Goal: Task Accomplishment & Management: Use online tool/utility

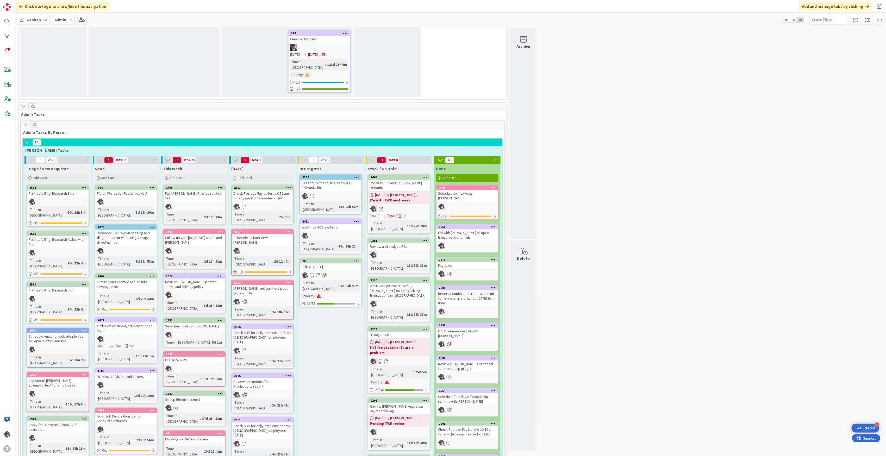
scroll to position [868, 0]
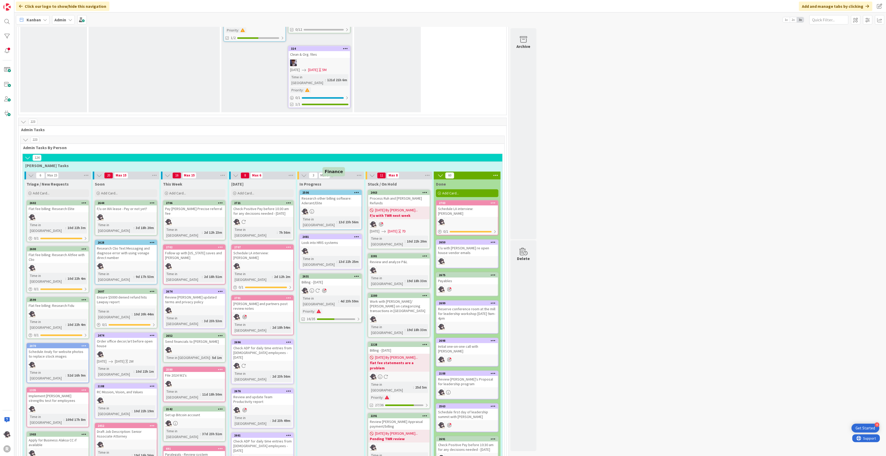
click at [332, 275] on div "2631" at bounding box center [331, 277] width 59 height 4
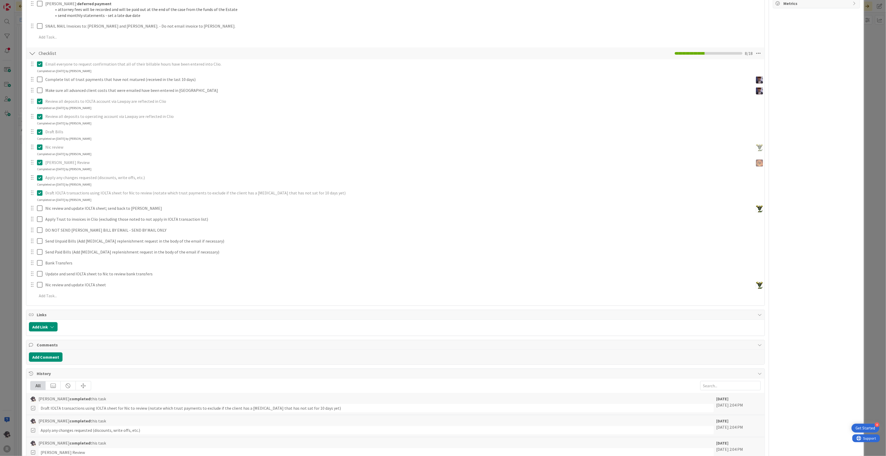
scroll to position [243, 0]
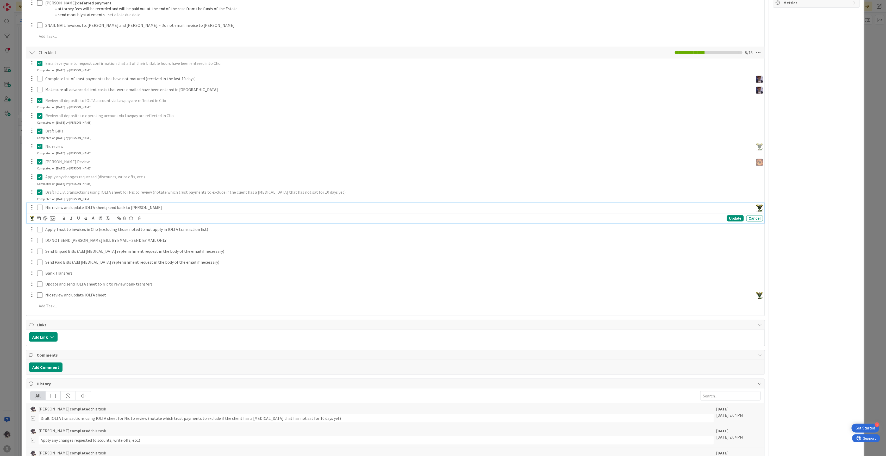
click at [39, 209] on icon at bounding box center [39, 207] width 5 height 6
click at [40, 224] on icon at bounding box center [39, 223] width 5 height 6
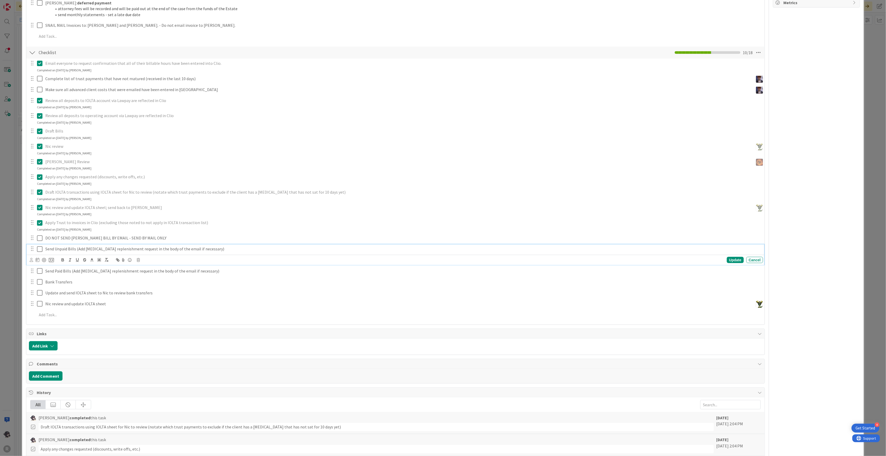
click at [40, 249] on icon at bounding box center [39, 249] width 5 height 6
click at [40, 264] on icon at bounding box center [39, 264] width 5 height 6
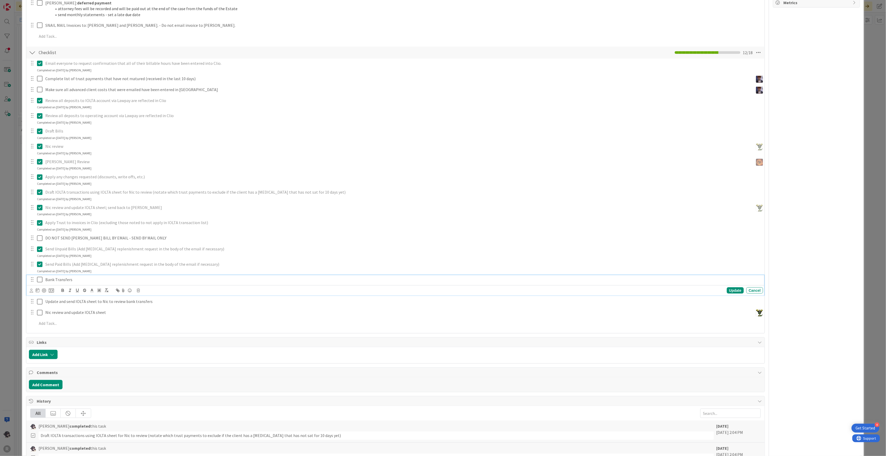
click at [39, 280] on icon at bounding box center [39, 280] width 5 height 6
click at [41, 295] on icon at bounding box center [39, 295] width 5 height 6
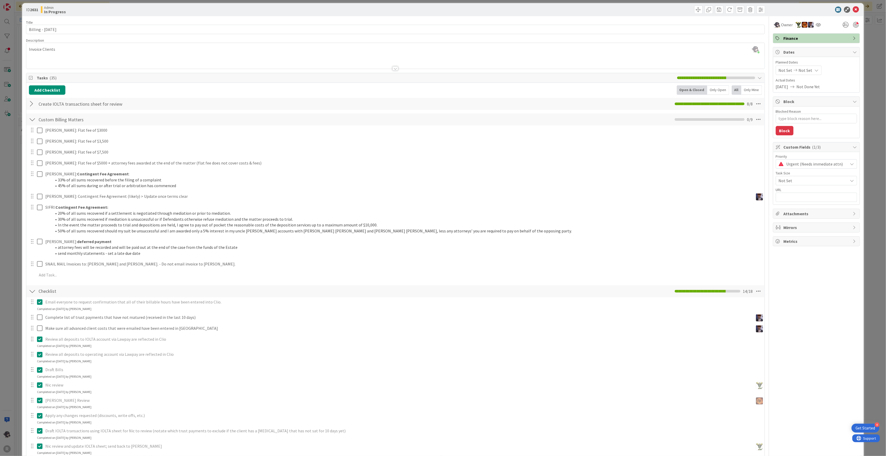
scroll to position [0, 0]
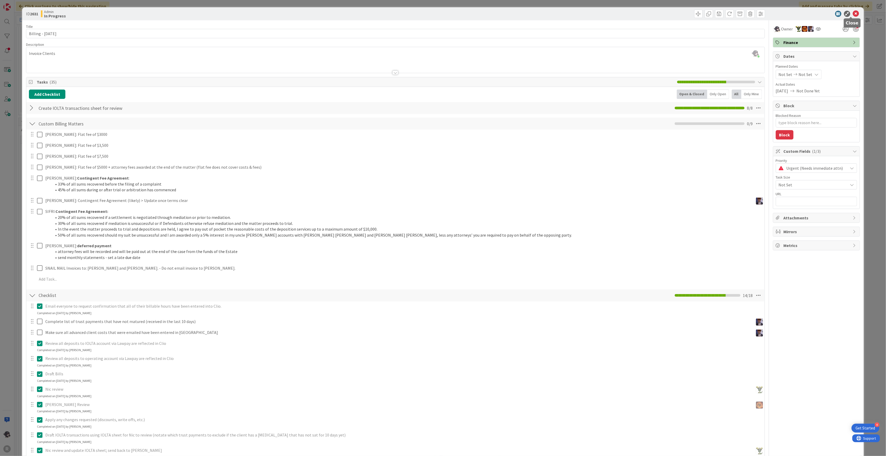
click at [853, 13] on icon at bounding box center [856, 14] width 6 height 6
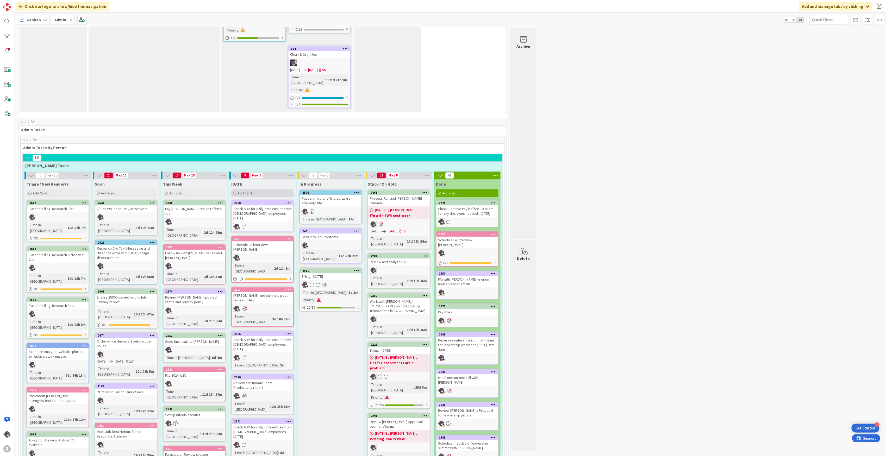
click at [247, 191] on span "Add Card..." at bounding box center [246, 193] width 17 height 5
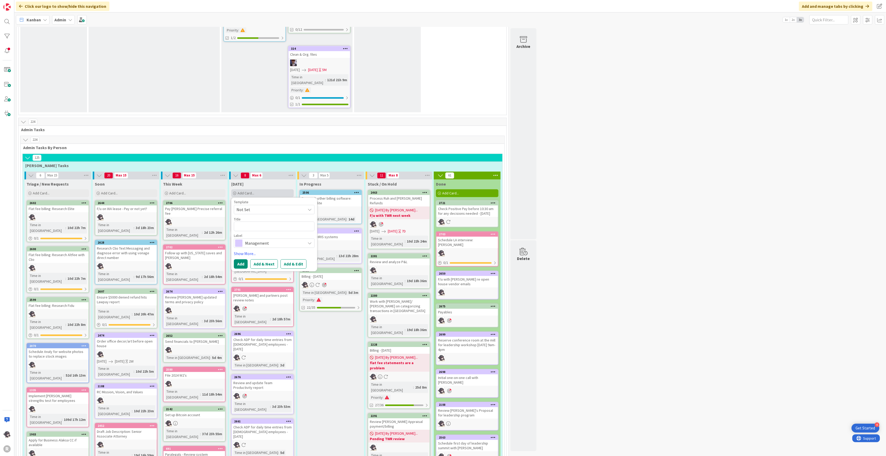
type textarea "x"
type textarea "r"
type textarea "x"
type textarea "re"
type textarea "x"
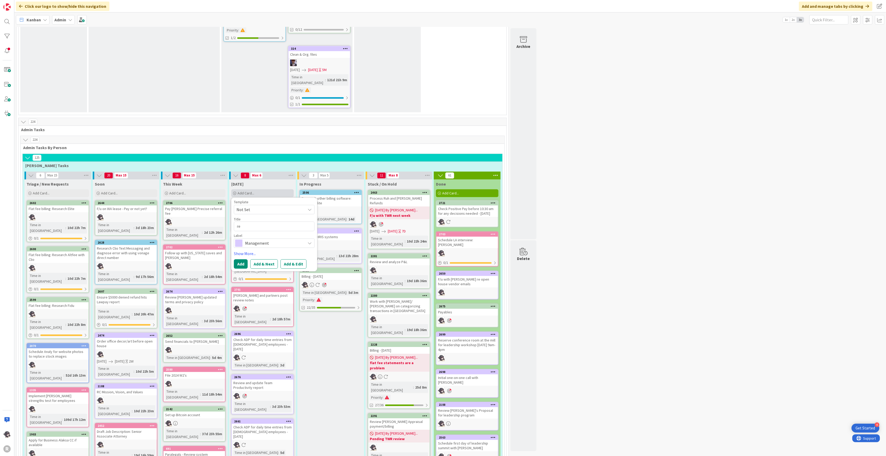
type textarea "res"
type textarea "x"
type textarea "resc"
type textarea "x"
type textarea "[PERSON_NAME]"
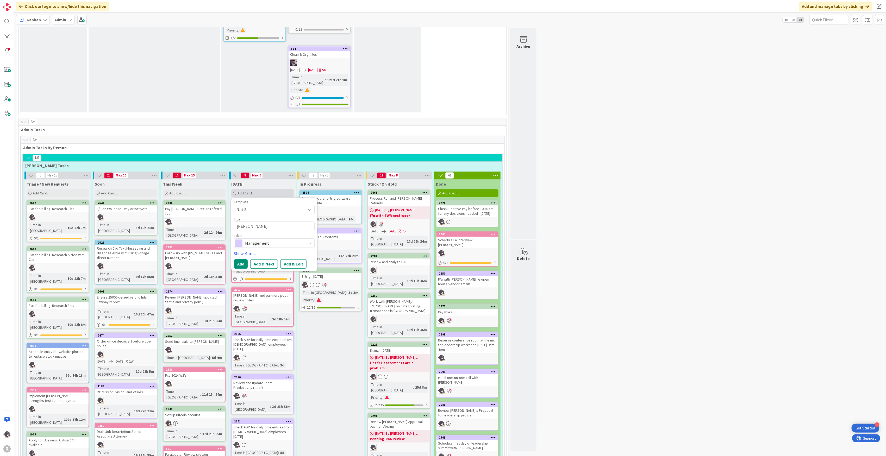
type textarea "x"
type textarea "resche"
type textarea "x"
type textarea "resched"
type textarea "x"
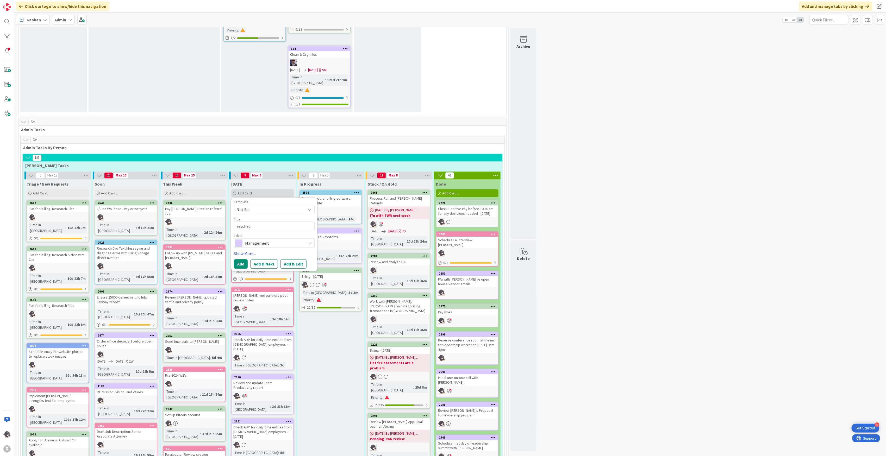
type textarea "reschedu"
type textarea "x"
type textarea "reschedul"
type textarea "x"
type textarea "reschedule"
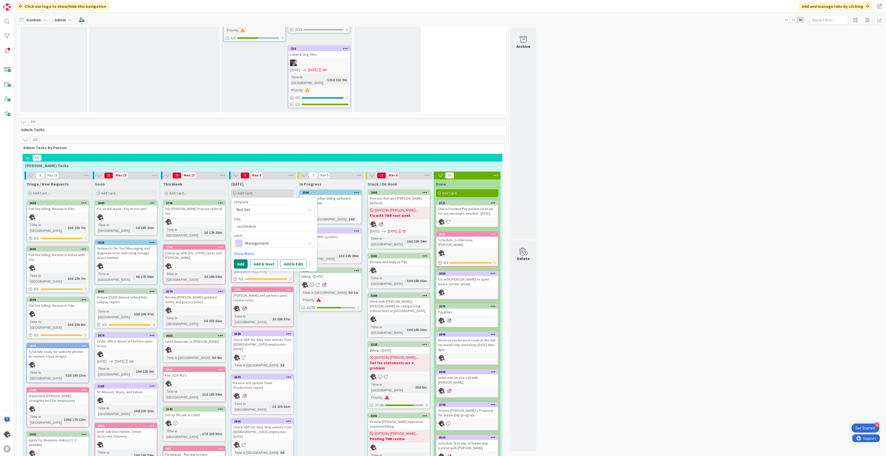
type textarea "x"
type textarea "reschedule"
type textarea "x"
type textarea "reschedule l"
type textarea "x"
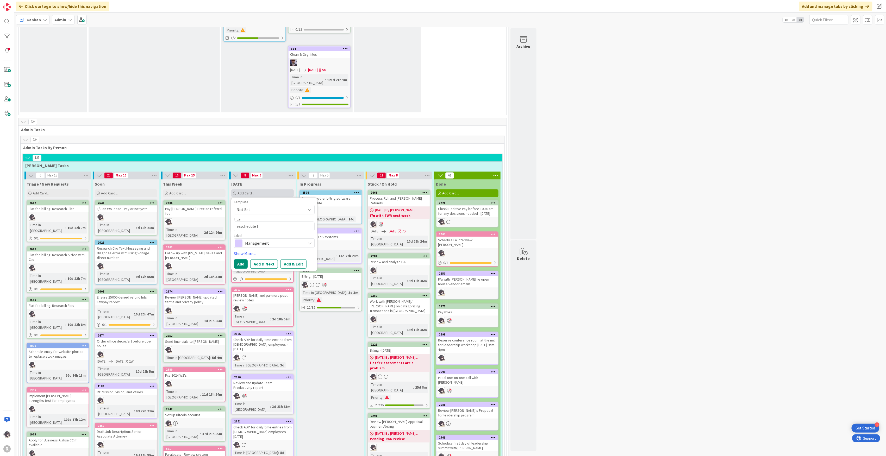
type textarea "reschedule le"
type textarea "x"
type textarea "reschedule lea"
type textarea "x"
type textarea "reschedule lead"
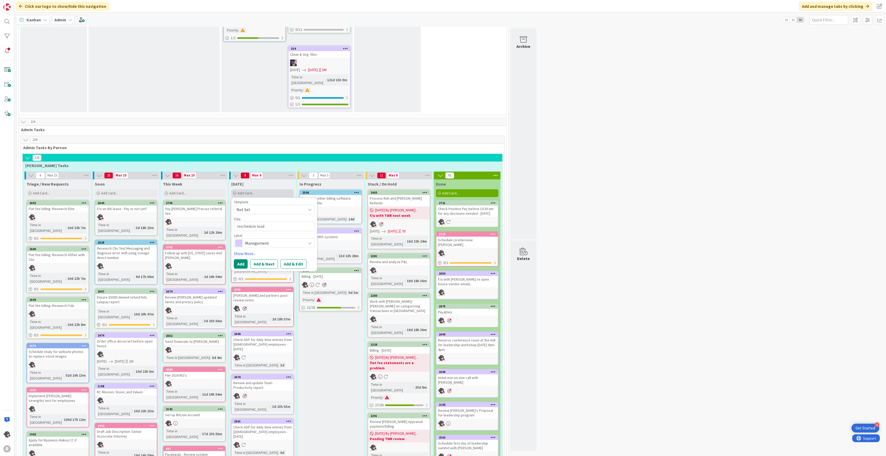
type textarea "x"
type textarea "reschedule leade"
type textarea "x"
type textarea "reschedule leader"
type textarea "x"
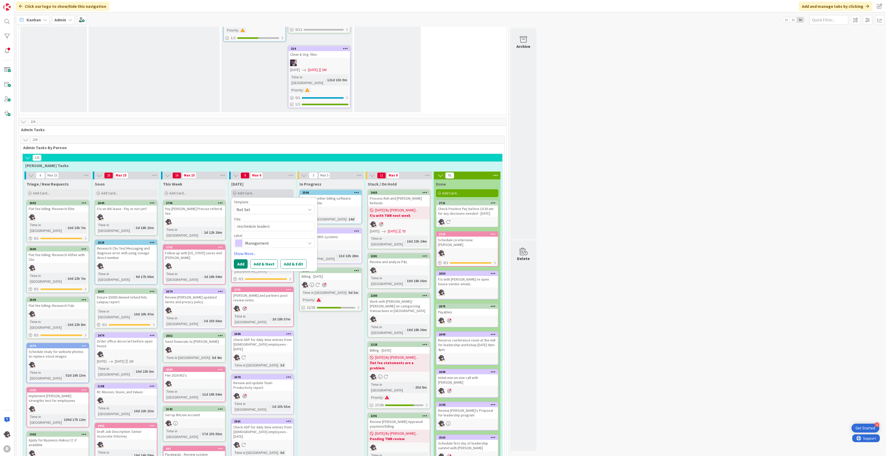
type textarea "reschedule leadersh"
type textarea "x"
type textarea "reschedule leadershi"
type textarea "x"
type textarea "reschedule leadership"
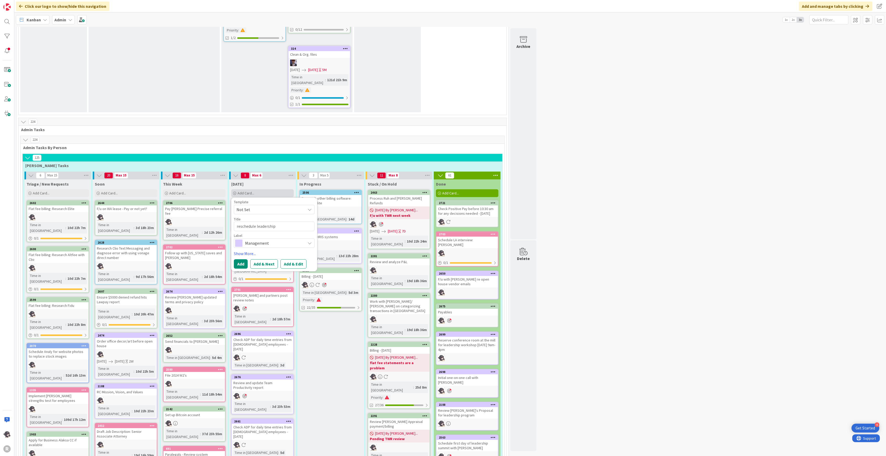
type textarea "x"
type textarea "reschedule leadership"
type textarea "x"
type textarea "reschedule leadership w"
type textarea "x"
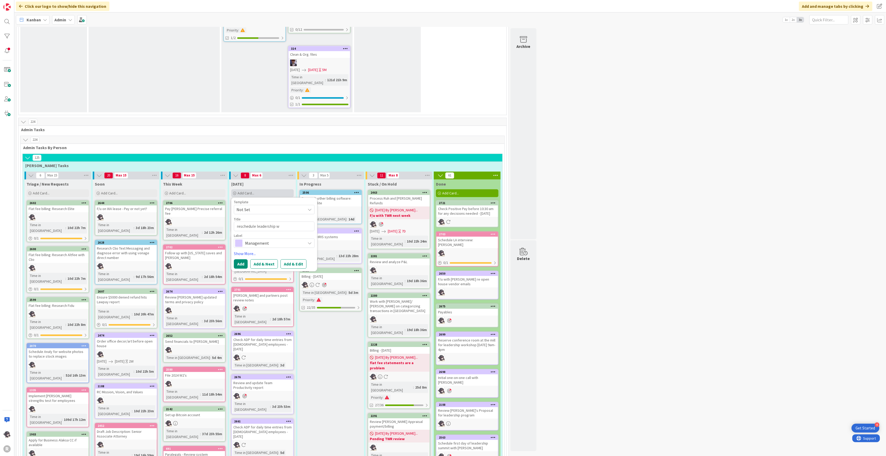
type textarea "reschedule leadership wo"
type textarea "x"
type textarea "reschedule leadership wor"
type textarea "x"
type textarea "reschedule leadership work"
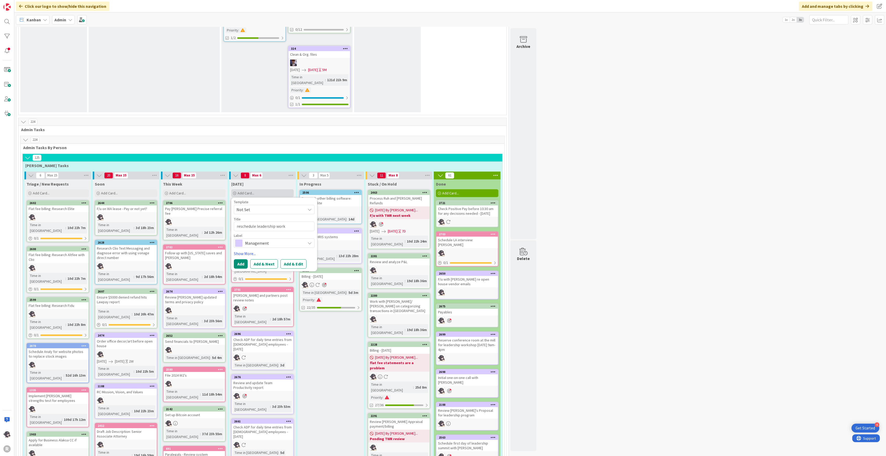
type textarea "x"
type textarea "reschedule leadership works"
type textarea "x"
type textarea "reschedule leadership worksho"
type textarea "x"
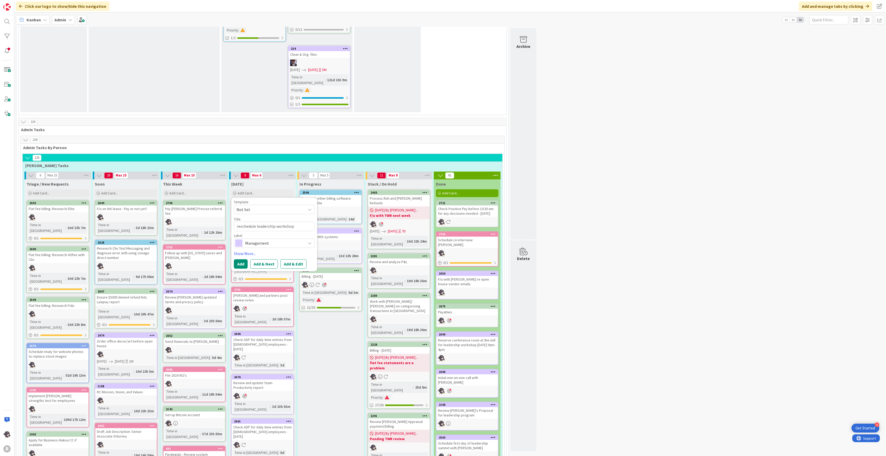
type textarea "reschedule leadership workshop"
click at [270, 240] on span "Management" at bounding box center [274, 243] width 58 height 7
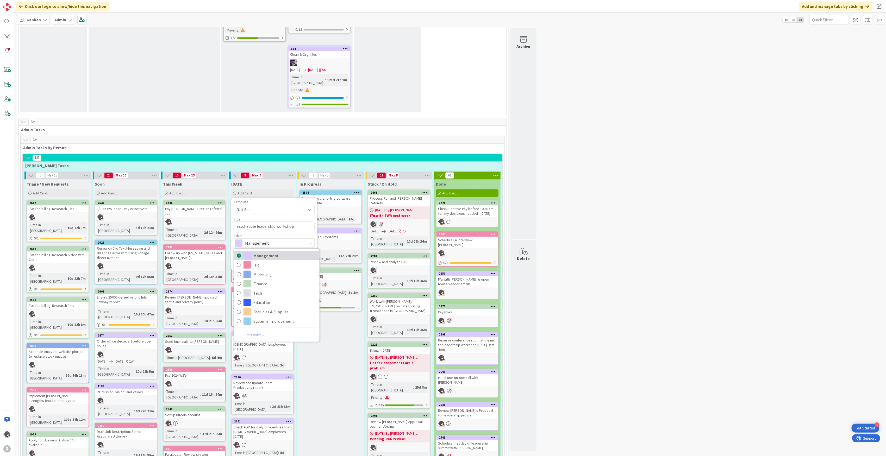
drag, startPoint x: 266, startPoint y: 167, endPoint x: 252, endPoint y: 166, distance: 13.6
click at [265, 252] on span "Management" at bounding box center [285, 256] width 64 height 8
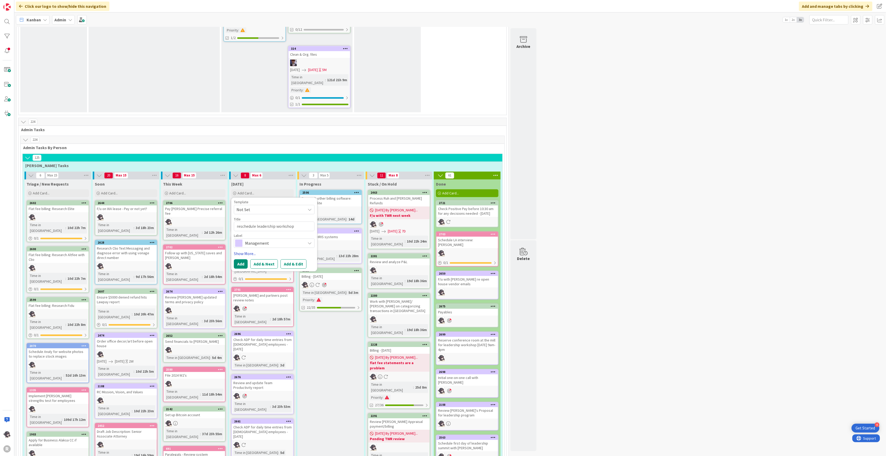
click at [243, 251] on link "Show More..." at bounding box center [274, 254] width 81 height 6
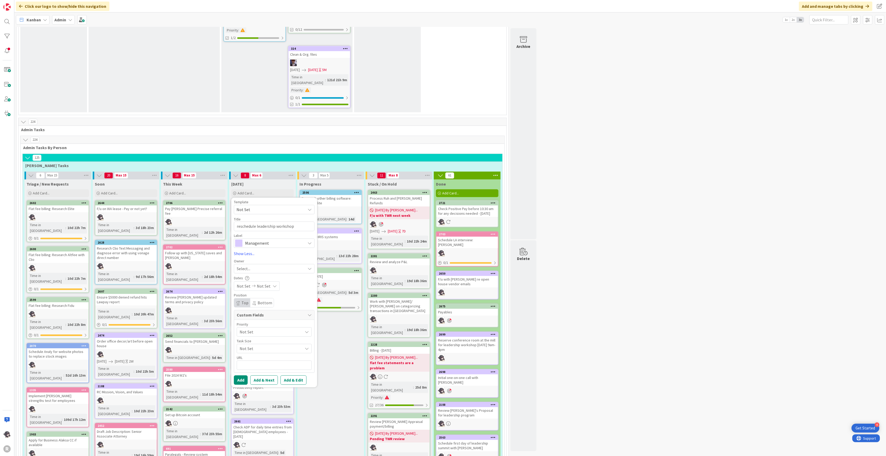
click at [250, 266] on span "Select..." at bounding box center [244, 269] width 14 height 6
click at [257, 299] on span "[PERSON_NAME]" at bounding box center [266, 303] width 25 height 8
click at [244, 376] on button "Add" at bounding box center [241, 380] width 14 height 9
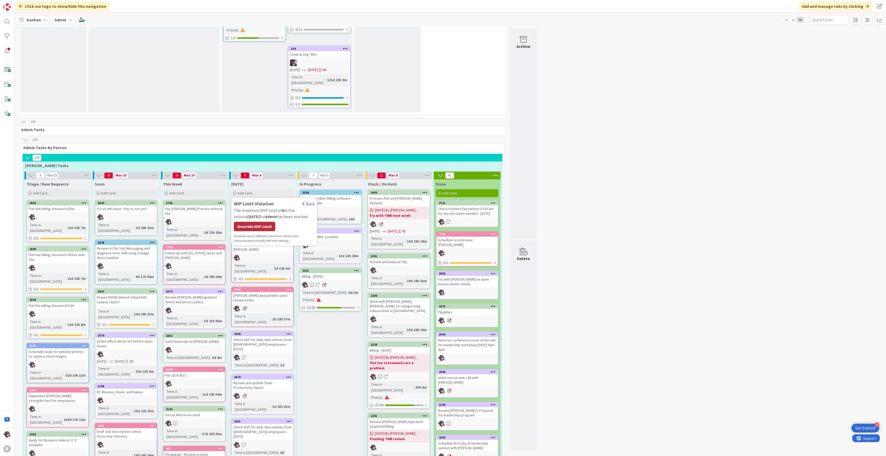
click at [254, 222] on div "Override WIP Limit" at bounding box center [254, 226] width 41 height 9
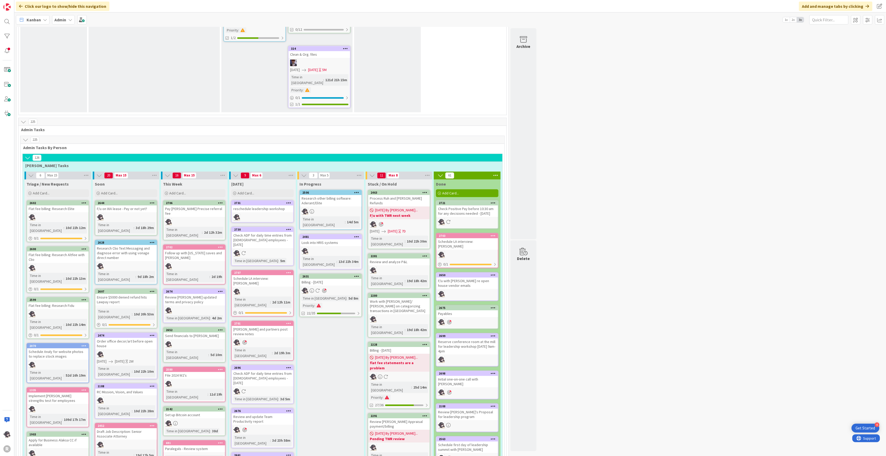
click at [291, 201] on icon at bounding box center [288, 203] width 5 height 4
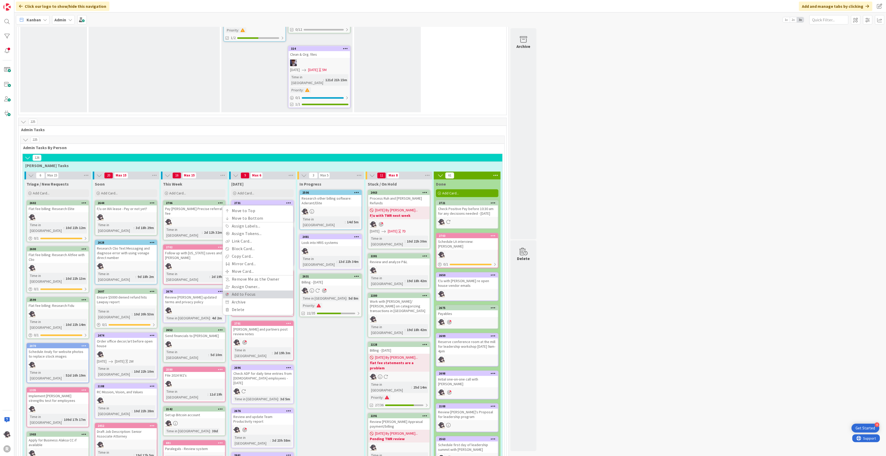
click at [249, 291] on link "Add to Focus" at bounding box center [258, 295] width 70 height 8
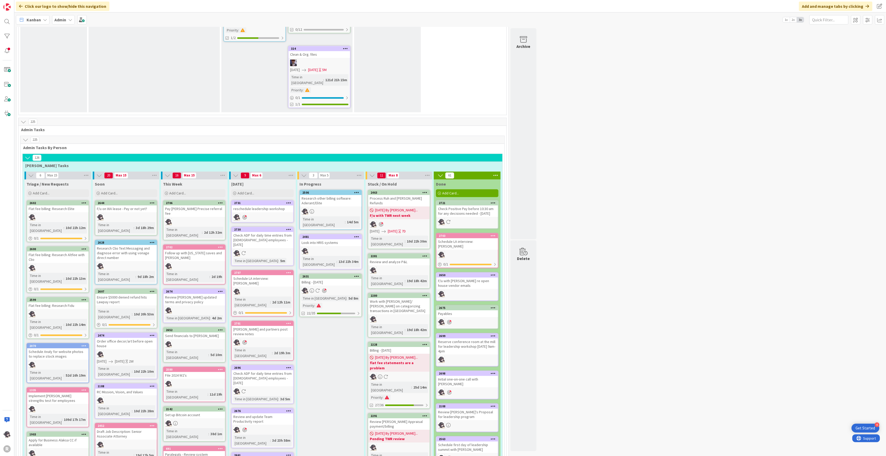
click at [290, 271] on icon at bounding box center [288, 273] width 5 height 4
click at [241, 360] on link "Add to Focus" at bounding box center [258, 364] width 70 height 8
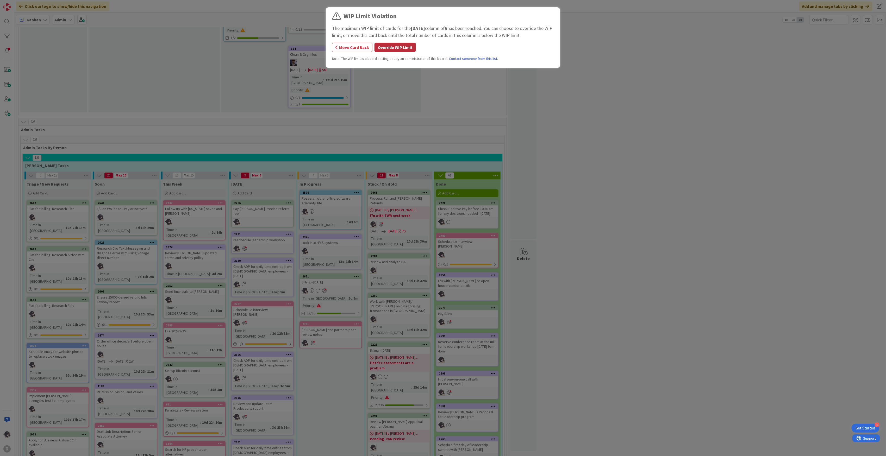
click at [405, 49] on button "Override WIP Limit" at bounding box center [395, 47] width 41 height 9
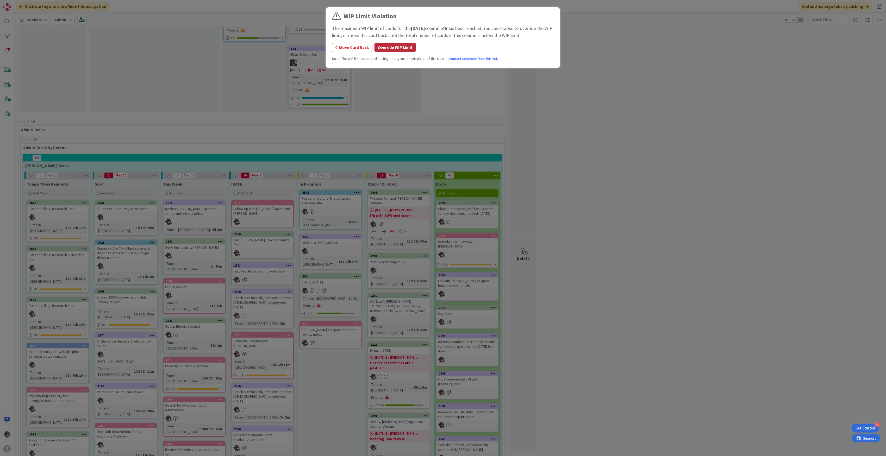
click at [405, 48] on button "Override WIP Limit" at bounding box center [395, 47] width 41 height 9
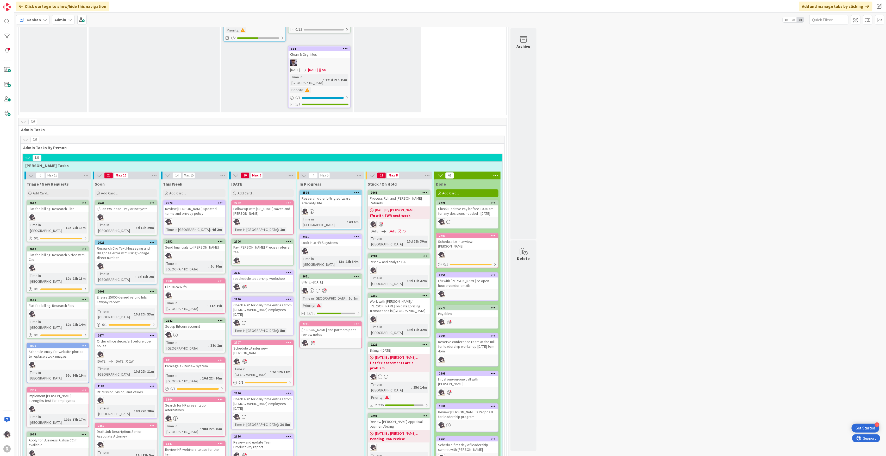
click at [291, 201] on icon at bounding box center [288, 203] width 5 height 4
click at [244, 291] on link "Add to Focus" at bounding box center [258, 295] width 70 height 8
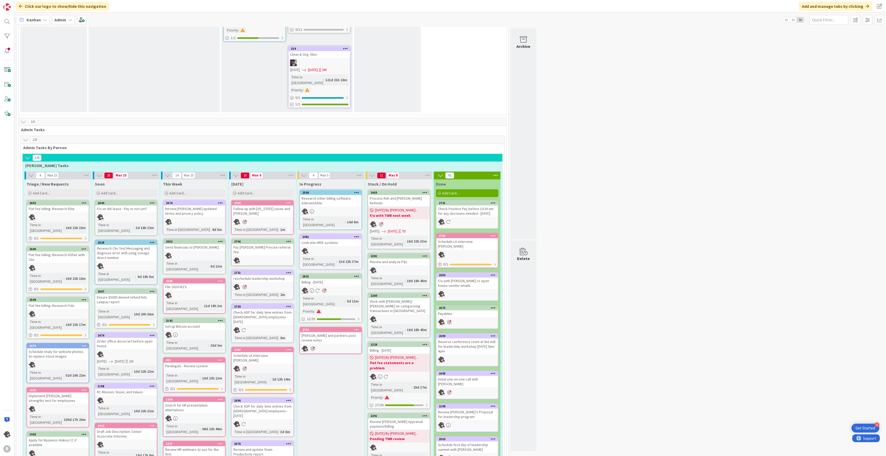
click at [291, 240] on icon at bounding box center [288, 242] width 5 height 4
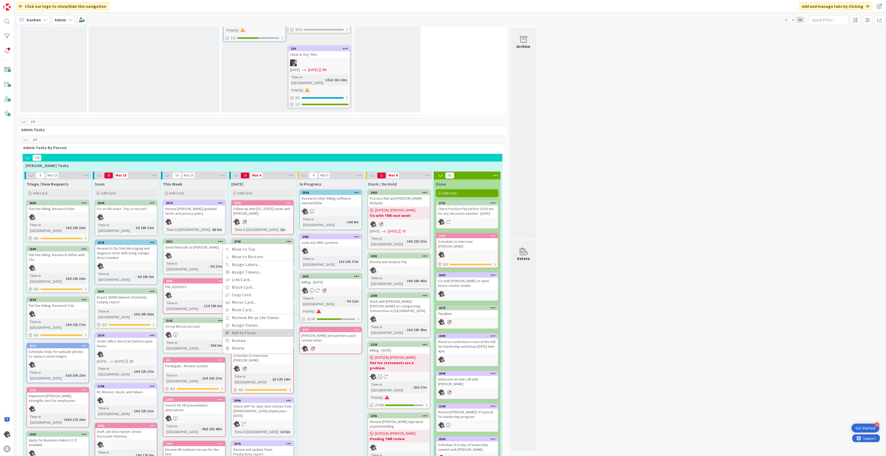
click at [237, 329] on link "Add to Focus" at bounding box center [258, 333] width 70 height 8
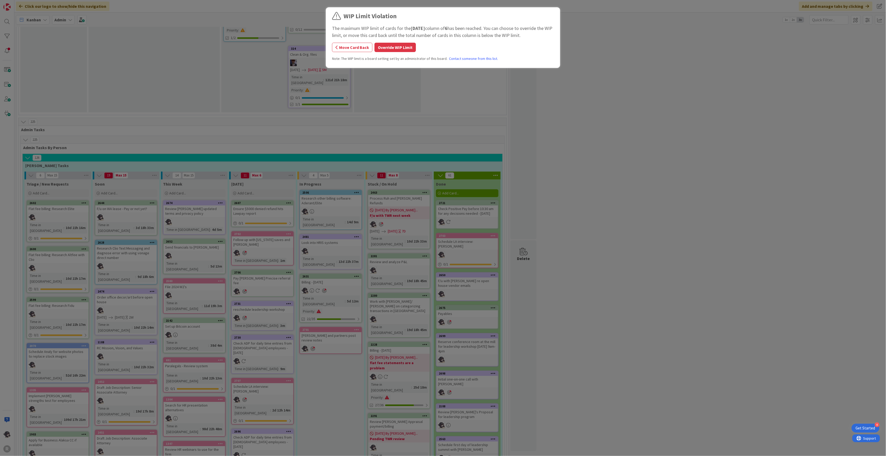
click at [392, 45] on button "Override WIP Limit" at bounding box center [395, 47] width 41 height 9
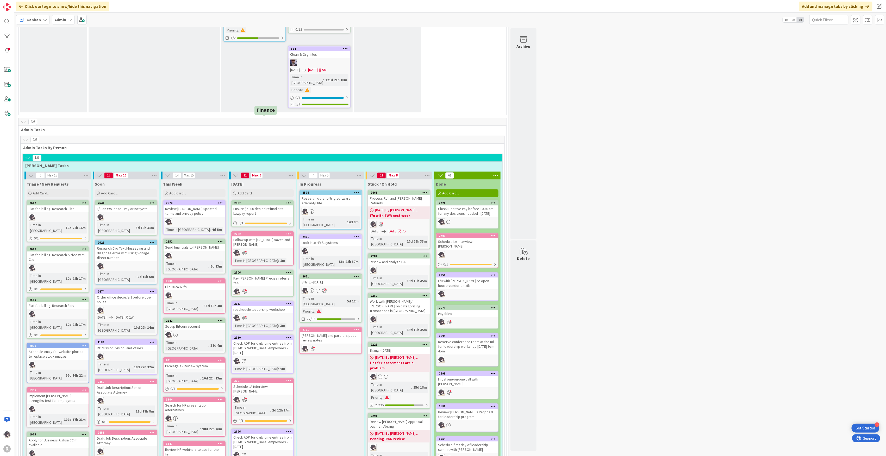
click at [257, 201] on div "2607" at bounding box center [263, 203] width 59 height 4
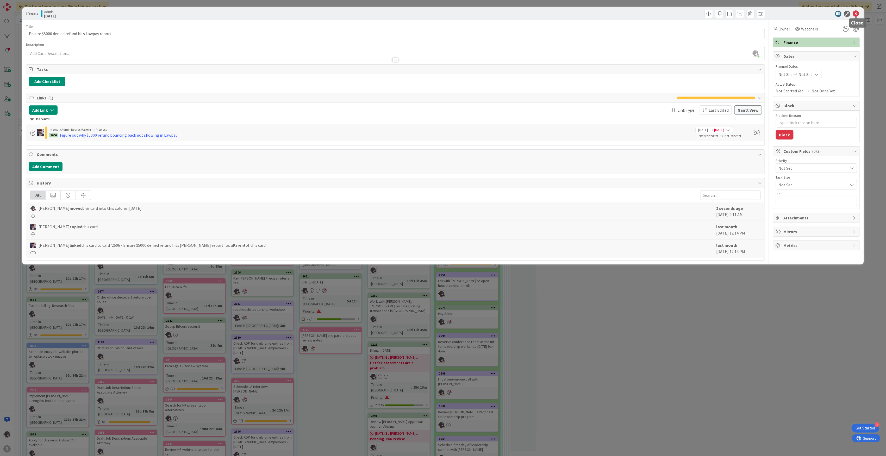
click at [854, 13] on icon at bounding box center [856, 14] width 6 height 6
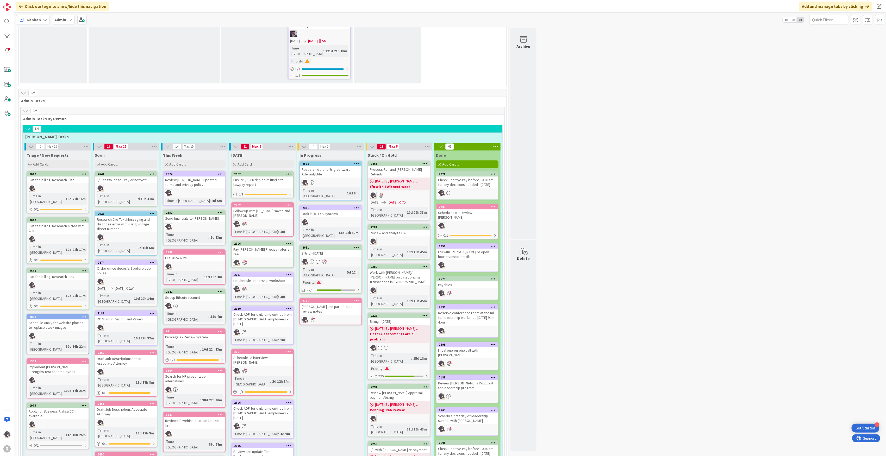
scroll to position [833, 0]
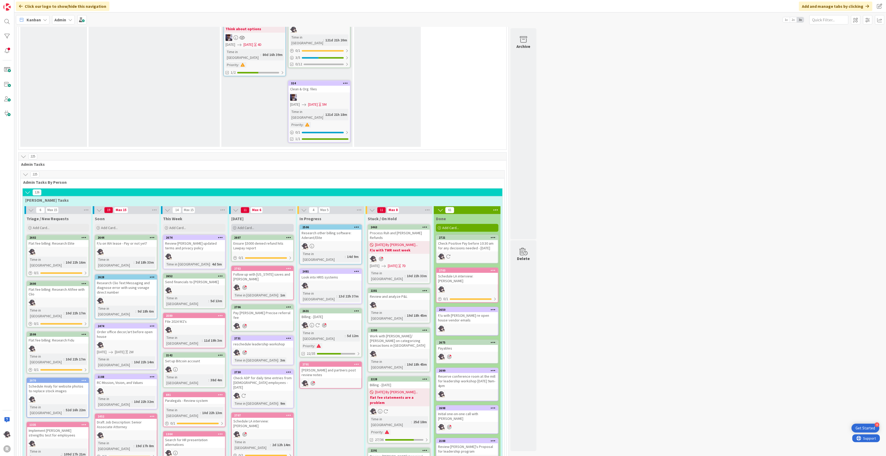
click at [272, 224] on div "Add Card..." at bounding box center [262, 228] width 63 height 8
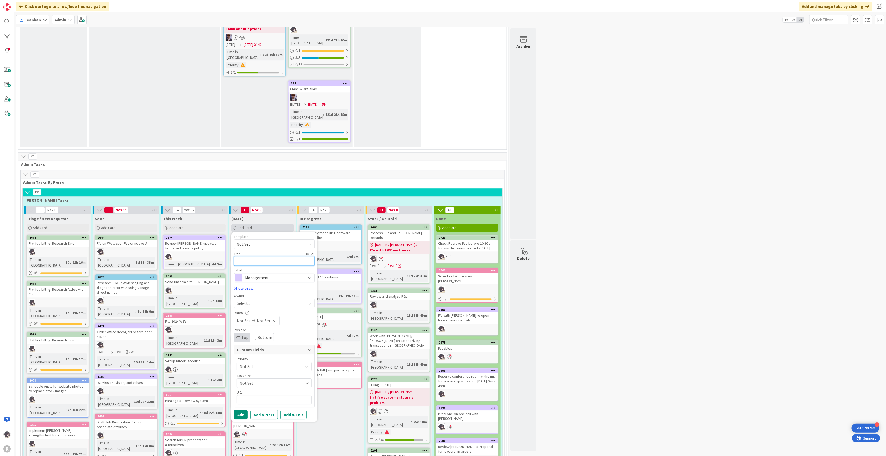
type textarea "x"
type textarea "I"
type textarea "x"
type textarea "In"
type textarea "x"
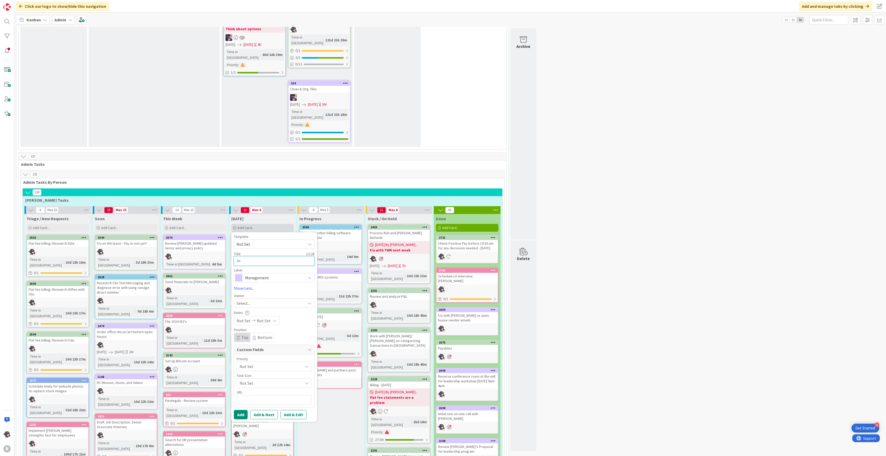
type textarea "Int"
type textarea "x"
type textarea "Inte"
type textarea "x"
type textarea "Inter"
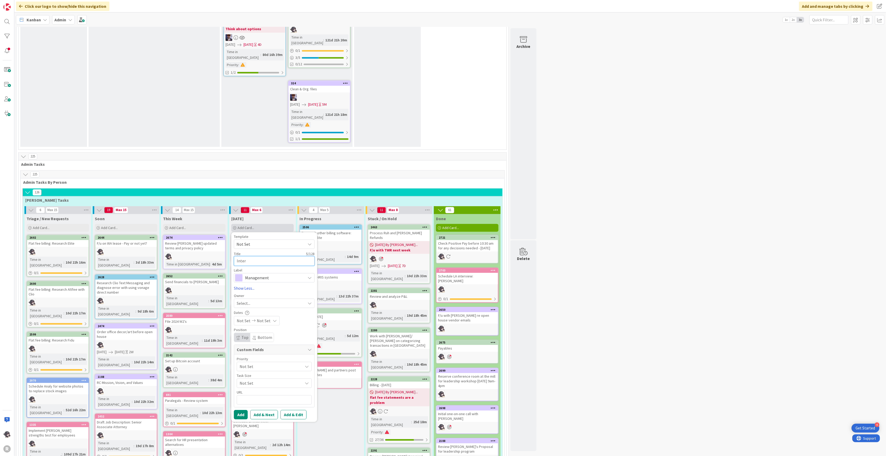
type textarea "x"
type textarea "Interv"
type textarea "x"
type textarea "Inter"
type textarea "x"
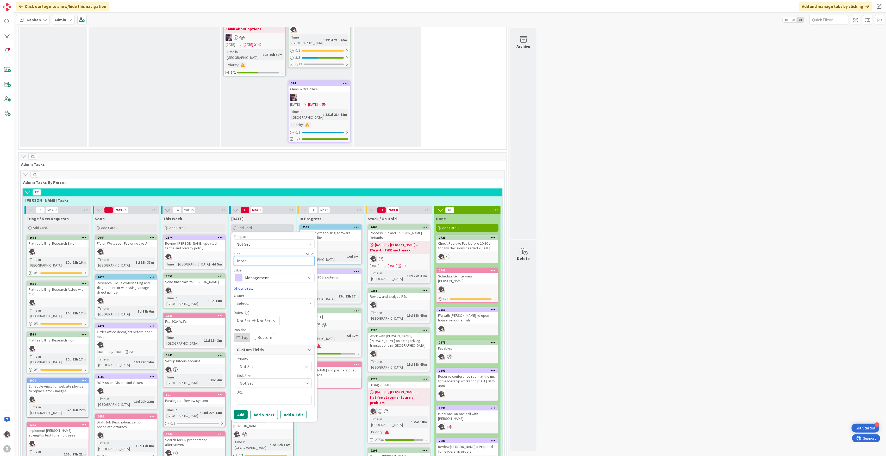
type textarea "Inte"
type textarea "x"
type textarea "Int"
type textarea "x"
type textarea "In"
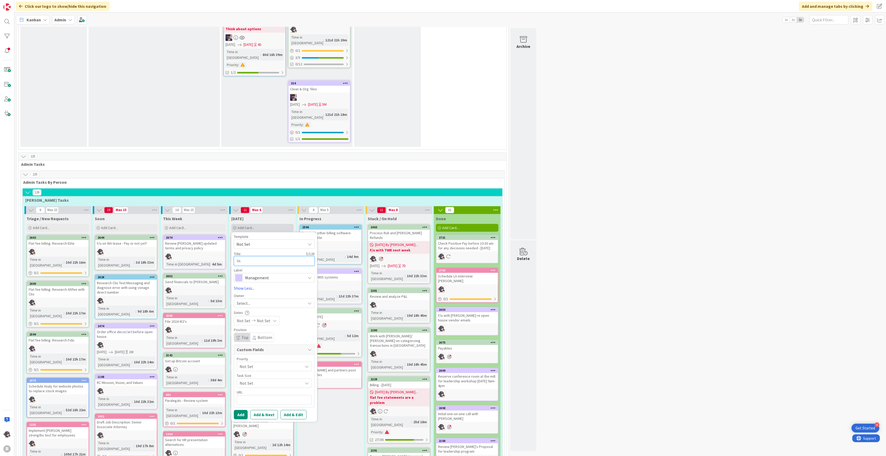
type textarea "x"
type textarea "I"
type textarea "x"
type textarea "L"
type textarea "x"
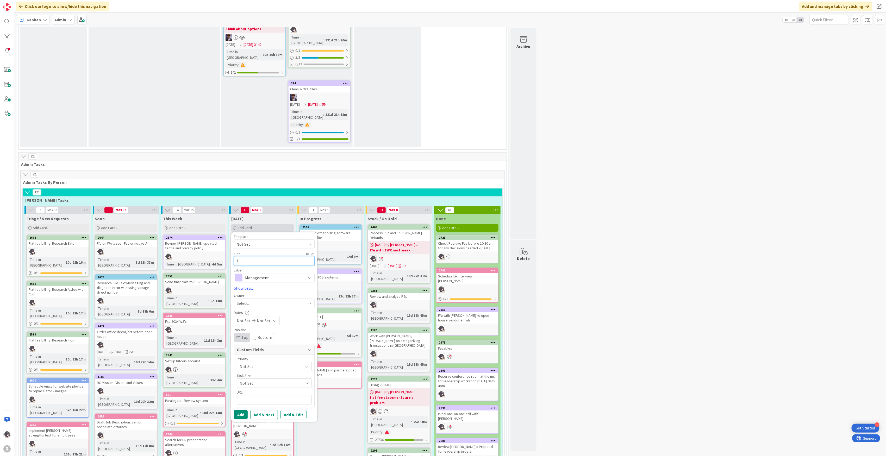
type textarea "LA"
type textarea "x"
type textarea "LA"
type textarea "x"
type textarea "LA i"
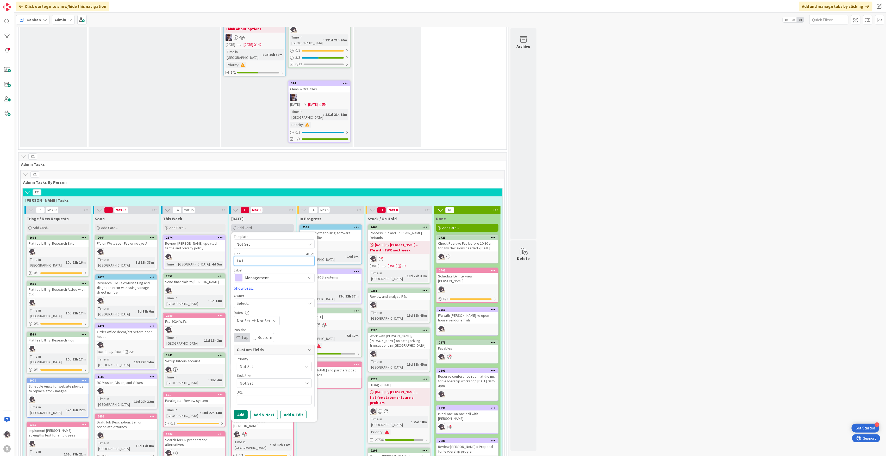
type textarea "x"
type textarea "LA int"
type textarea "x"
type textarea "LA inte"
type textarea "x"
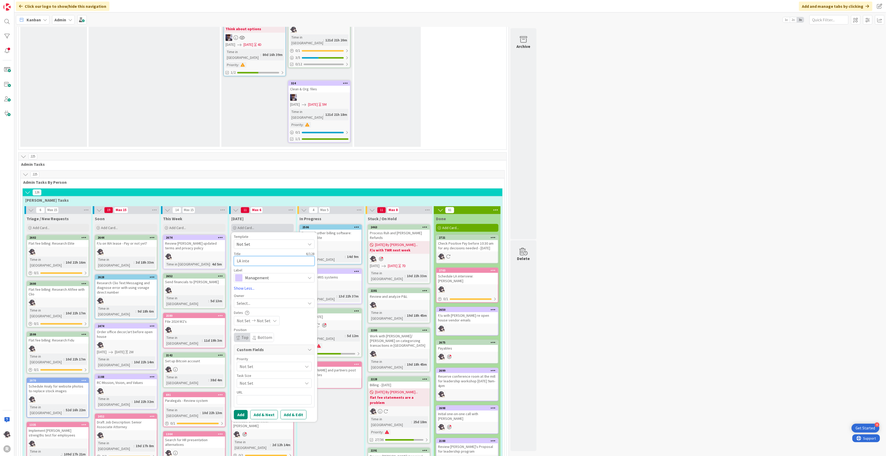
type textarea "LA inter"
type textarea "x"
type textarea "LA interv"
type textarea "x"
type textarea "LA intervi"
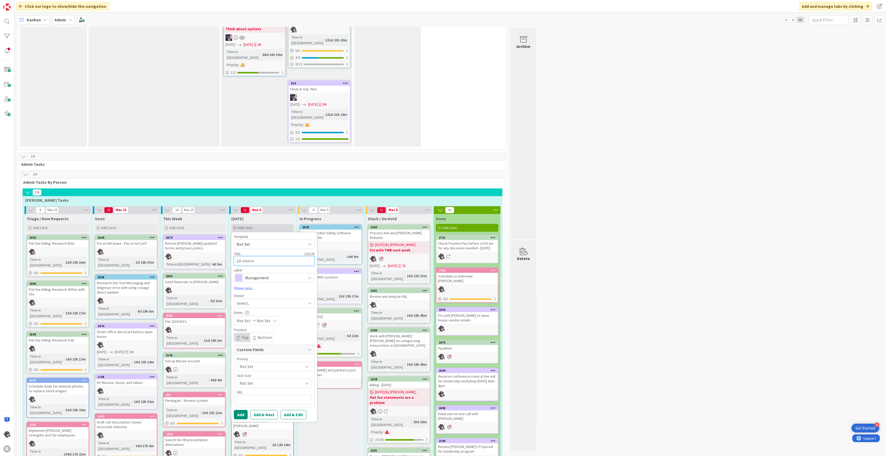
type textarea "x"
type textarea "LA intervie"
type textarea "x"
type textarea "LA interview"
type textarea "x"
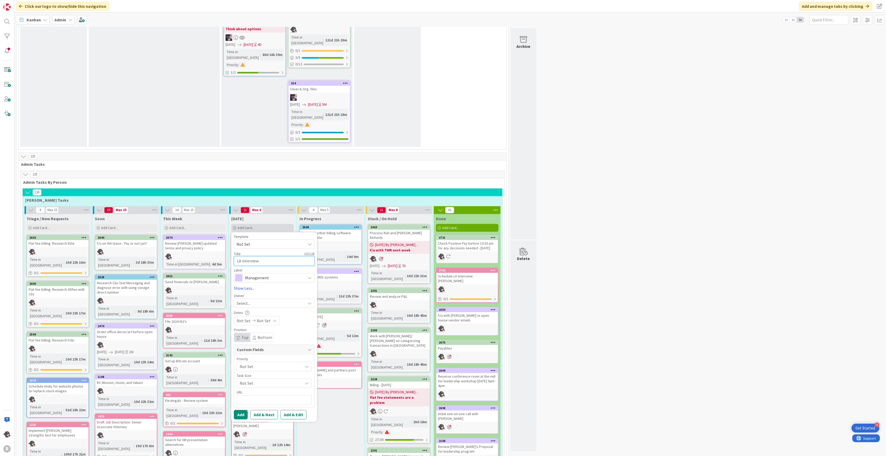
type textarea "LA interview"
type textarea "x"
type textarea "LA interview w"
type textarea "x"
type textarea "LA interview wi"
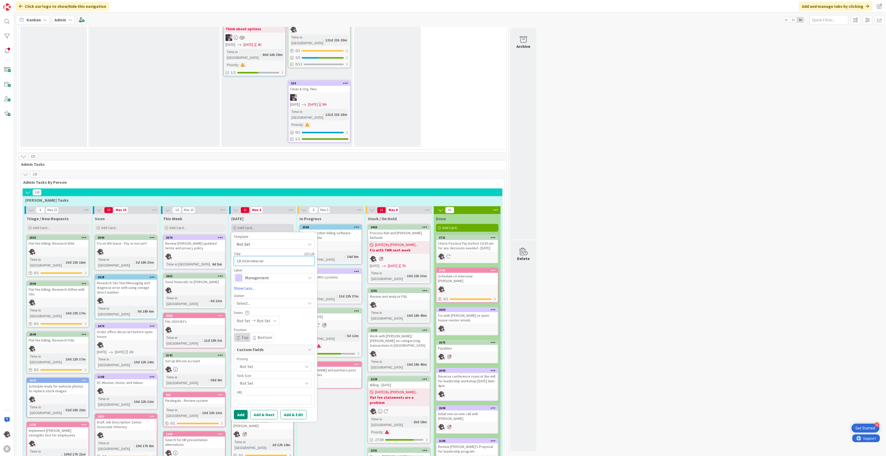
type textarea "x"
type textarea "LA interview wit"
type textarea "x"
type textarea "LA interview with"
type textarea "x"
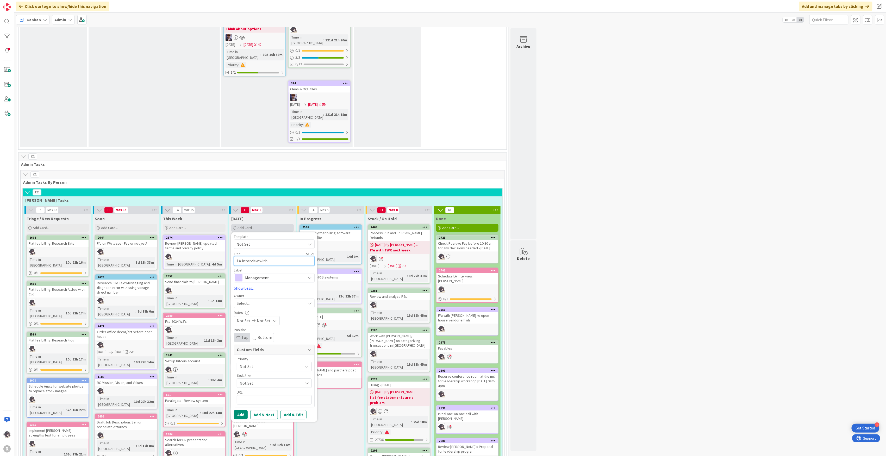
type textarea "LA interview with"
type textarea "x"
type textarea "LA interview with G"
type textarea "x"
type textarea "LA interview with Go"
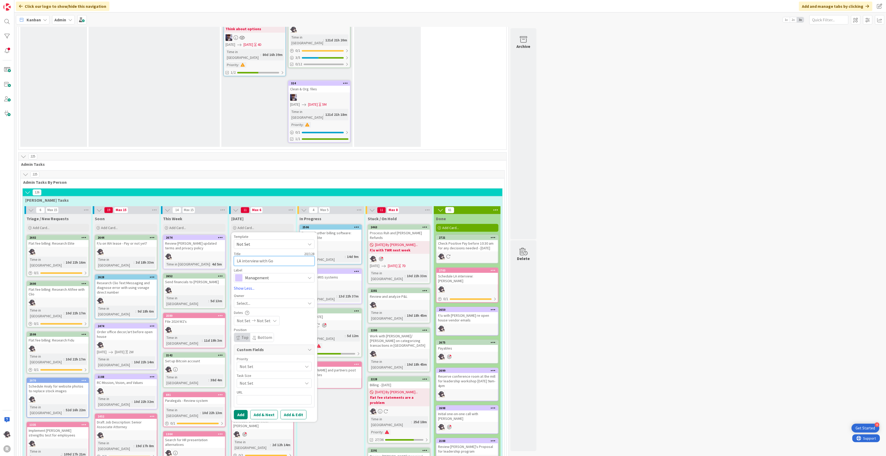
type textarea "x"
type textarea "LA interview with [PERSON_NAME]"
type textarea "x"
type textarea "LA interview with Good"
type textarea "x"
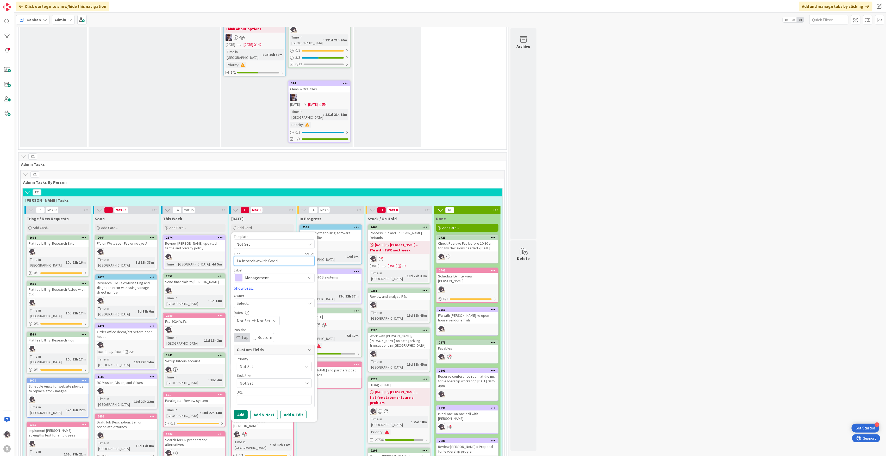
type textarea "LA interview with [PERSON_NAME]"
type textarea "x"
type textarea "LA interview with [PERSON_NAME]"
type textarea "x"
type textarea "LA interview with [PERSON_NAME]"
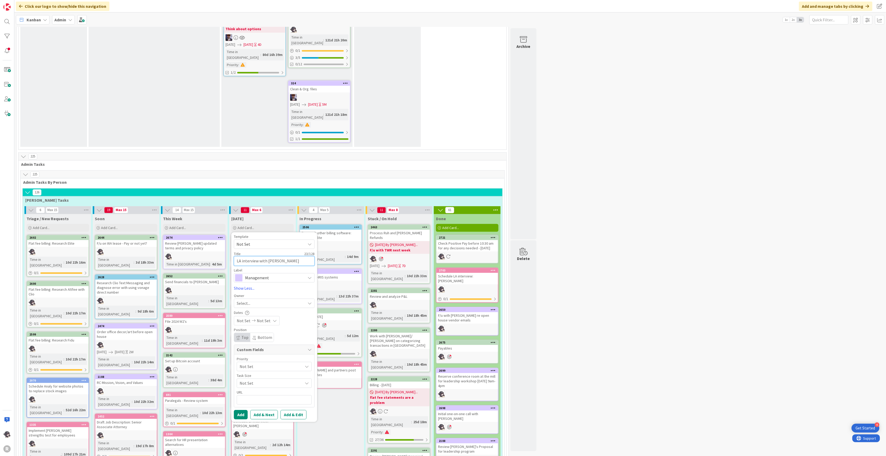
type textarea "x"
type textarea "LA interview with [PERSON_NAME]"
type textarea "x"
type textarea "LA interview with [PERSON_NAME]"
type textarea "x"
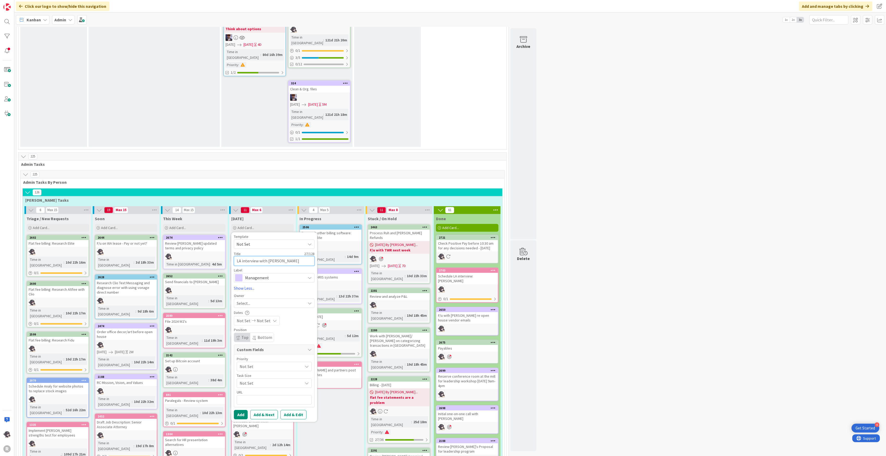
type textarea "LA interview with [PERSON_NAME]"
type textarea "x"
type textarea "LA interview with [PERSON_NAME]"
type textarea "x"
type textarea "LA interview with [PERSON_NAME] @"
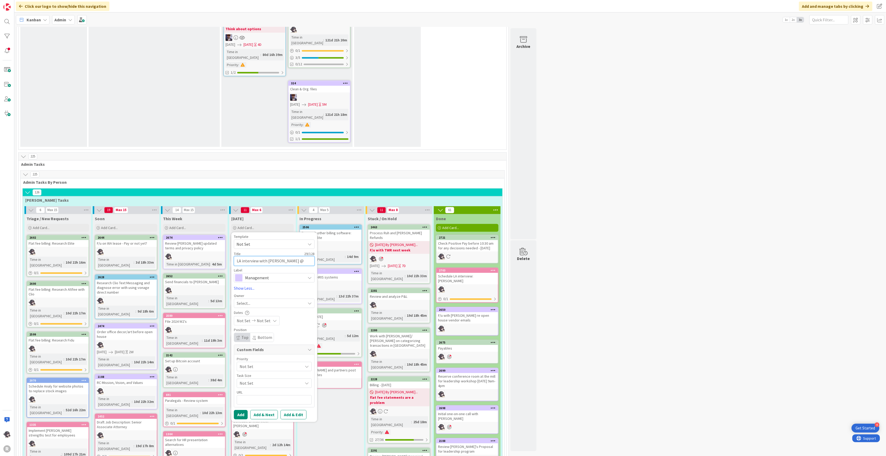
type textarea "x"
type textarea "LA interview with [PERSON_NAME] @"
type textarea "x"
type textarea "LA interview with [PERSON_NAME] @ 1"
type textarea "x"
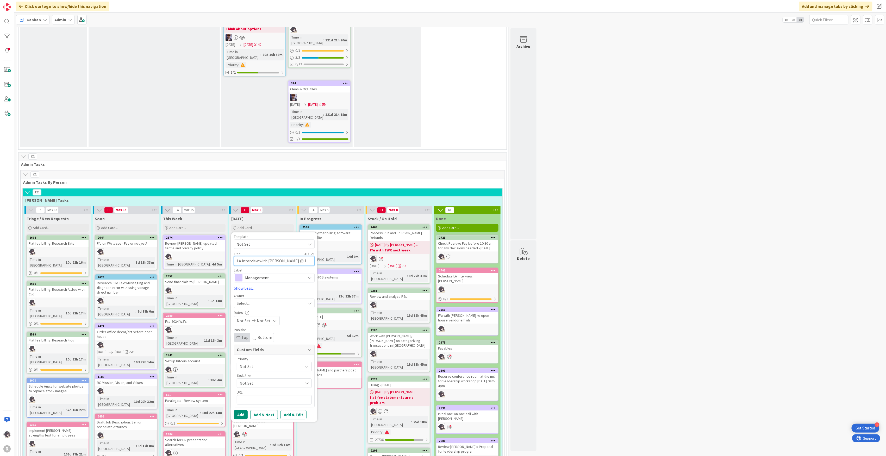
type textarea "LA interview with [PERSON_NAME] @ 10"
type textarea "x"
type textarea "LA interview with [PERSON_NAME] @ 10"
type textarea "x"
type textarea "LA interview with [PERSON_NAME] @ 10 a"
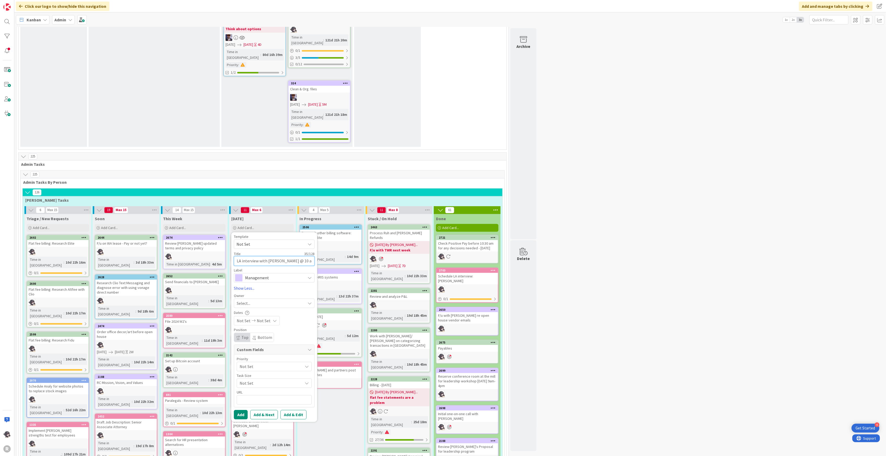
type textarea "x"
type textarea "LA interview with [PERSON_NAME] @ 10 am"
click at [265, 300] on div "Select..." at bounding box center [271, 303] width 69 height 6
click at [261, 333] on span "[PERSON_NAME]" at bounding box center [266, 337] width 25 height 8
click at [267, 274] on span "Management" at bounding box center [274, 277] width 58 height 7
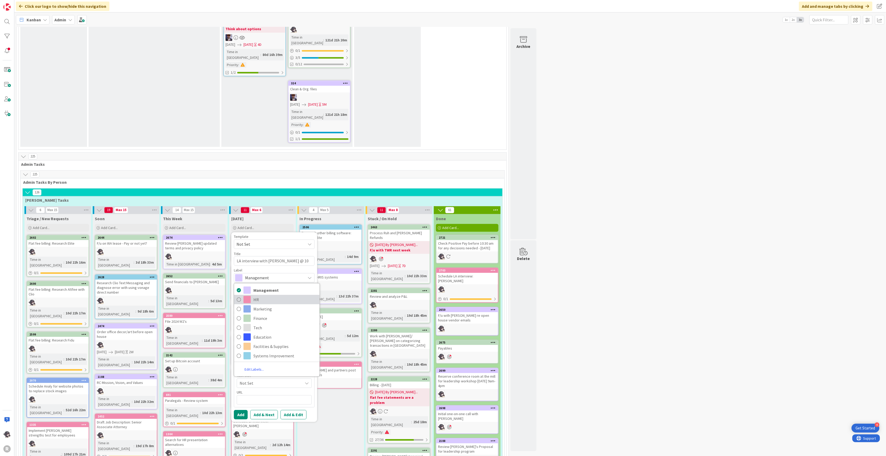
click at [260, 296] on span "HR" at bounding box center [285, 300] width 64 height 8
click at [239, 410] on button "Add" at bounding box center [241, 414] width 14 height 9
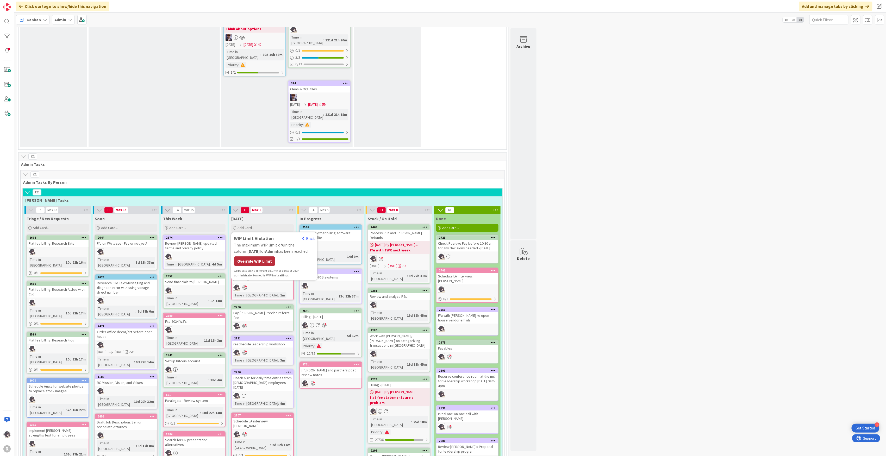
click at [264, 257] on div "Override WIP Limit" at bounding box center [254, 261] width 41 height 9
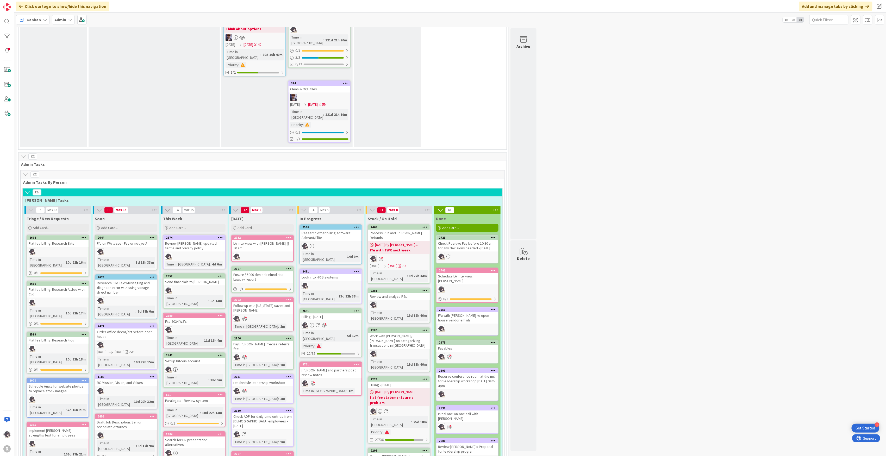
click at [290, 236] on icon at bounding box center [288, 238] width 5 height 4
click at [243, 325] on link "Add to Focus" at bounding box center [258, 329] width 70 height 8
click at [265, 236] on div "2732" at bounding box center [263, 238] width 59 height 4
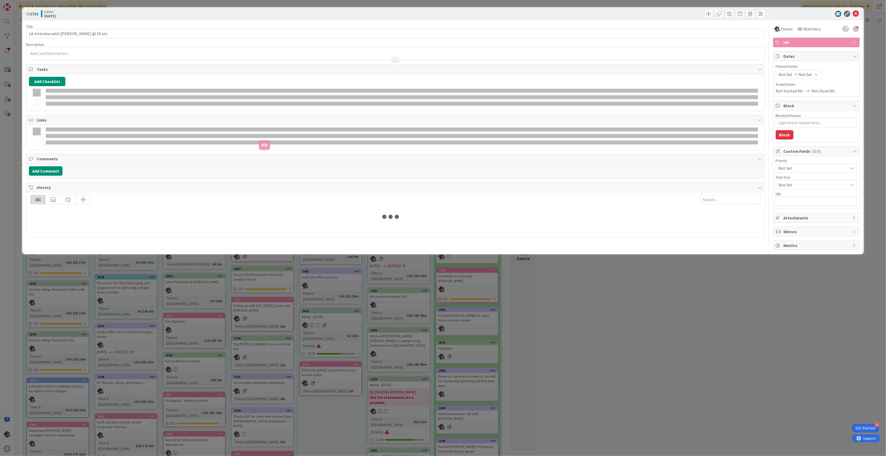
type textarea "x"
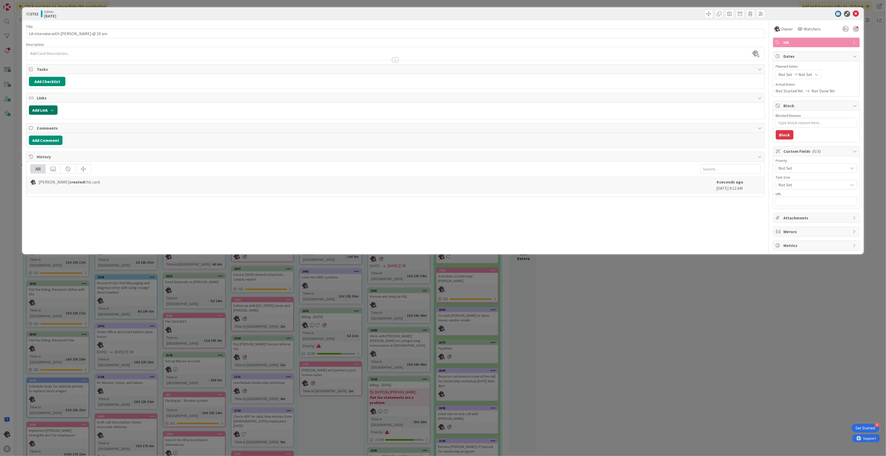
click at [52, 114] on button "Add Link" at bounding box center [43, 109] width 29 height 9
click at [52, 152] on input "text" at bounding box center [68, 154] width 73 height 9
type input "hire"
click at [73, 199] on span "Legal Assistant/Entry level paralegal" at bounding box center [65, 199] width 60 height 10
click at [51, 147] on div "Select..." at bounding box center [68, 146] width 36 height 9
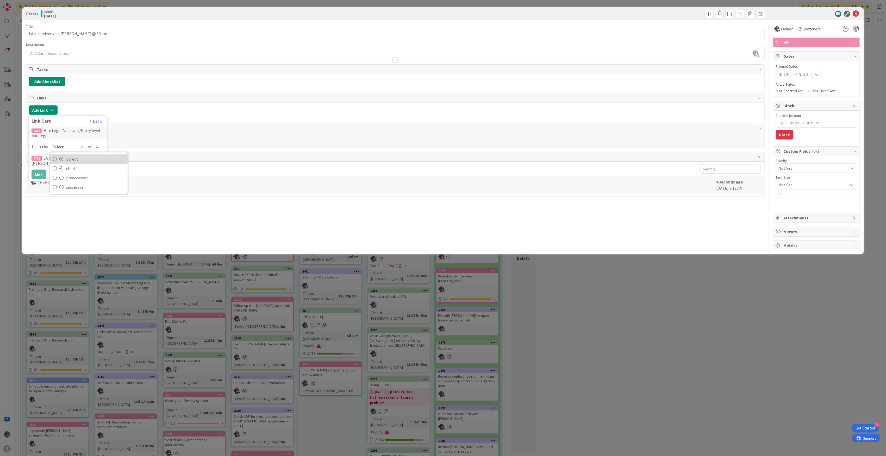
click at [58, 161] on link "parent" at bounding box center [89, 158] width 78 height 9
click at [41, 176] on button "Link" at bounding box center [39, 174] width 15 height 9
type textarea "x"
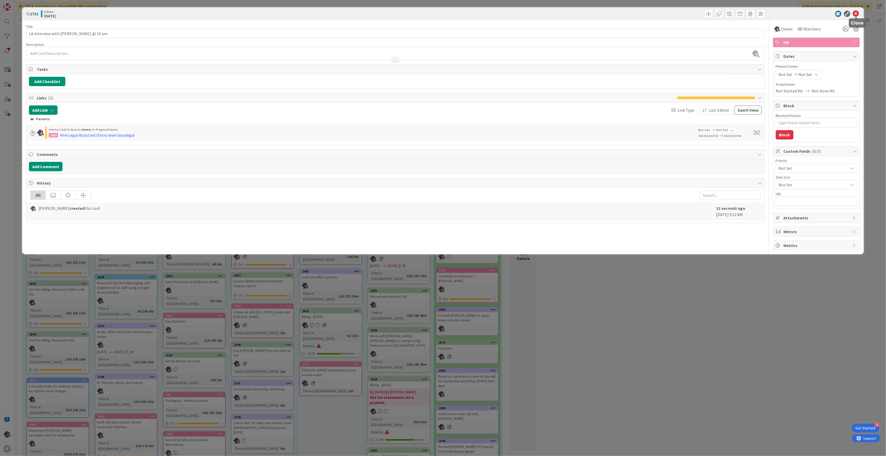
click at [857, 13] on icon at bounding box center [856, 14] width 6 height 6
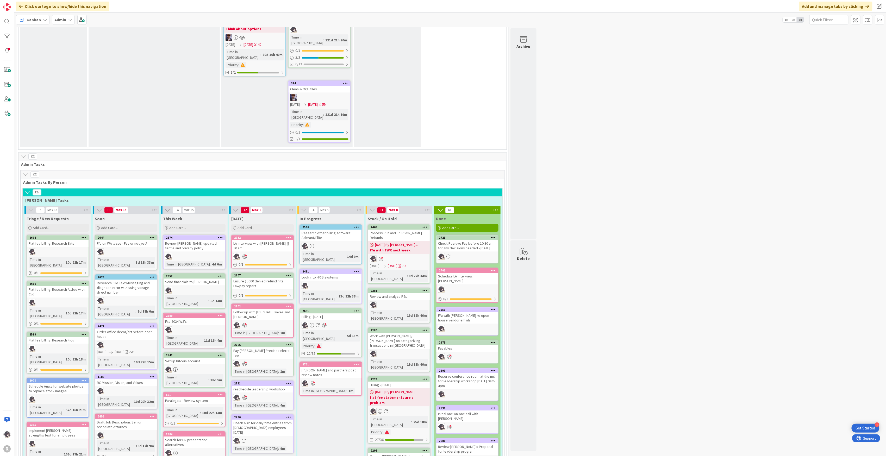
click at [36, 17] on span "Kanban" at bounding box center [34, 20] width 14 height 6
click at [35, 32] on span "My Zone" at bounding box center [46, 31] width 38 height 8
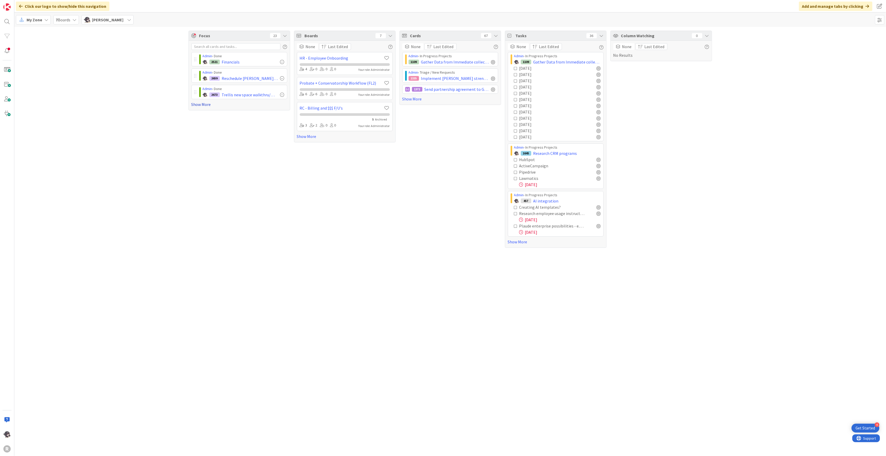
click at [204, 106] on link "Show More" at bounding box center [239, 104] width 96 height 6
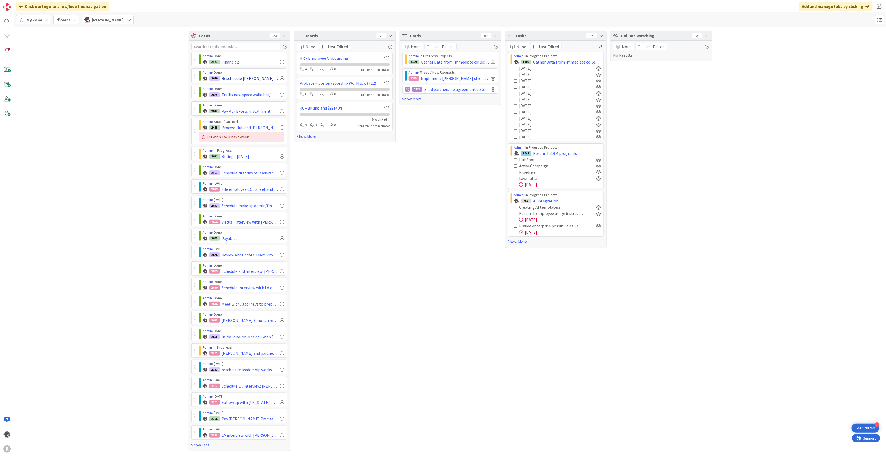
click at [280, 78] on div at bounding box center [282, 78] width 4 height 4
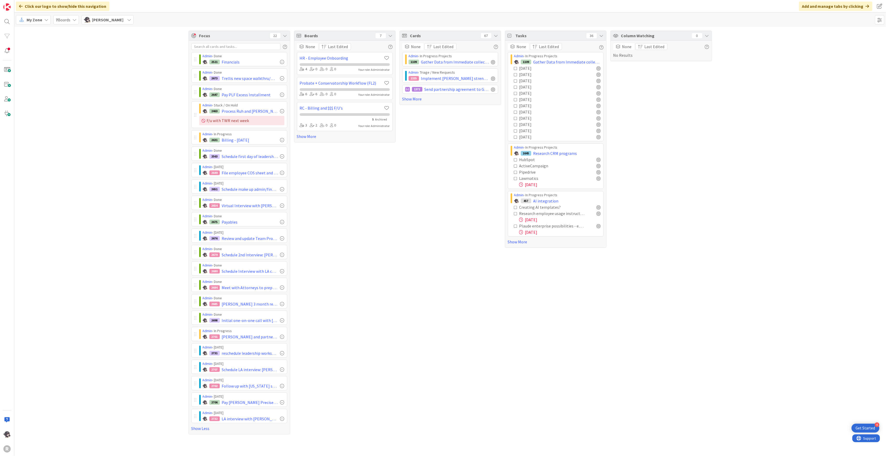
click at [279, 78] on div "2673 Trellis new space walkthru/meeting" at bounding box center [244, 78] width 82 height 6
click at [282, 79] on div at bounding box center [282, 78] width 4 height 4
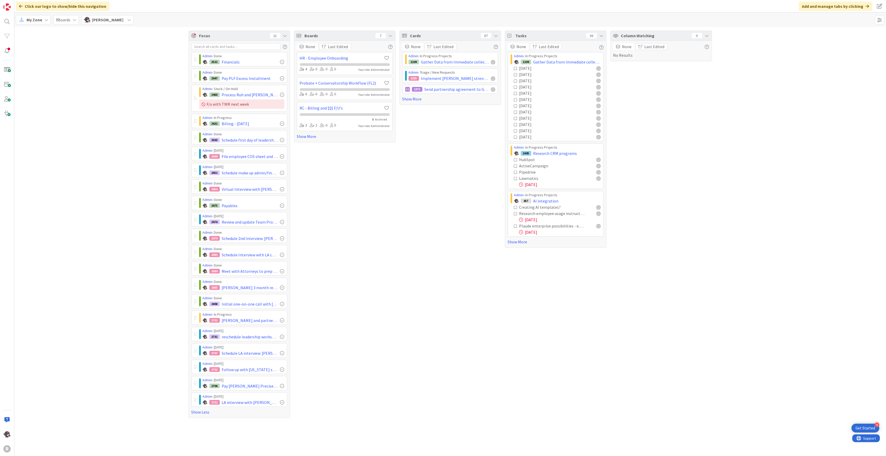
click at [282, 79] on div at bounding box center [282, 78] width 4 height 4
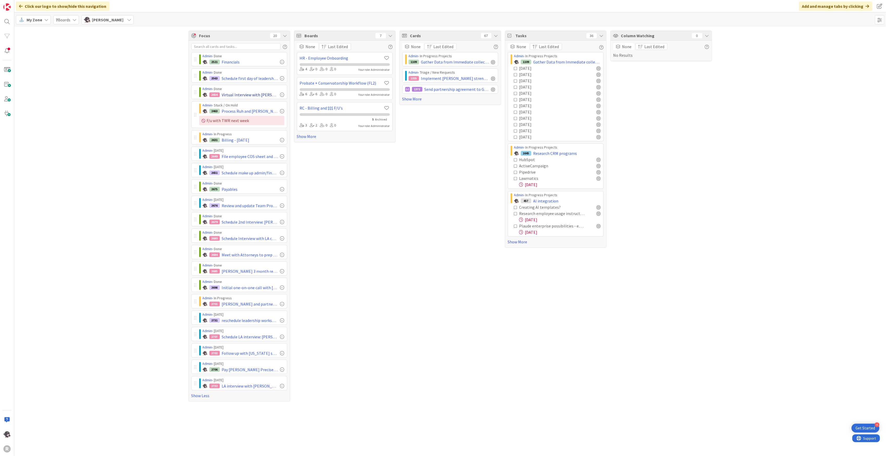
click at [282, 97] on div at bounding box center [282, 95] width 4 height 4
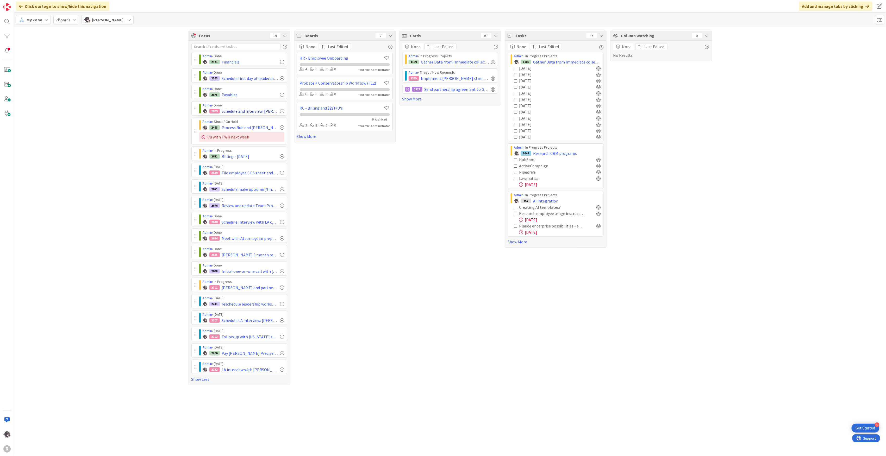
click at [283, 112] on div at bounding box center [282, 111] width 4 height 4
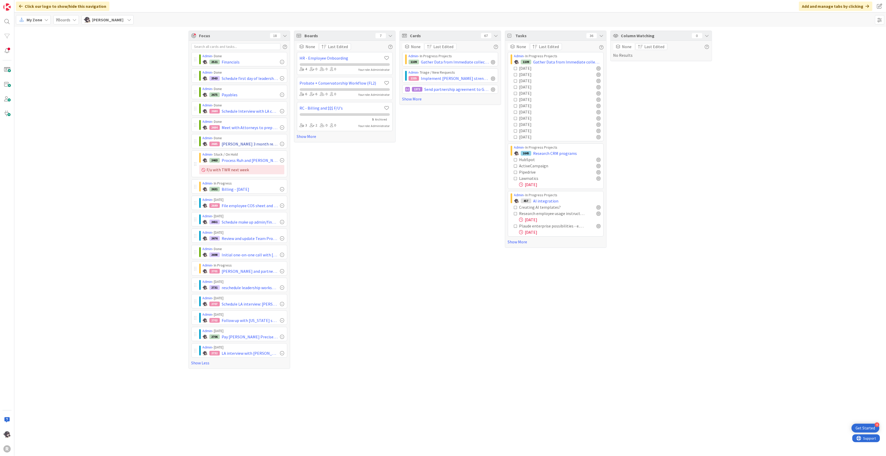
click at [283, 144] on div at bounding box center [282, 144] width 4 height 4
